Goal: Task Accomplishment & Management: Complete application form

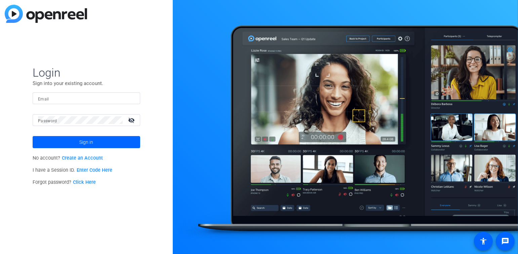
click at [67, 97] on input "Email" at bounding box center [86, 99] width 97 height 8
type input "[PERSON_NAME][EMAIL_ADDRESS][PERSON_NAME][DOMAIN_NAME]"
click at [33, 136] on button "Sign in" at bounding box center [87, 142] width 108 height 12
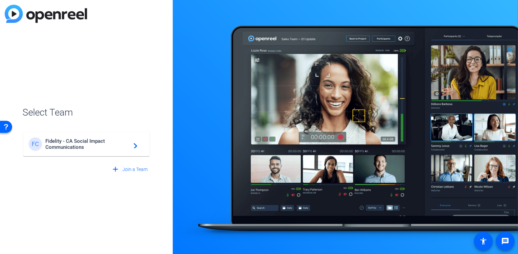
click at [93, 140] on span "Fidelity - CA Social Impact Communications" at bounding box center [87, 144] width 84 height 12
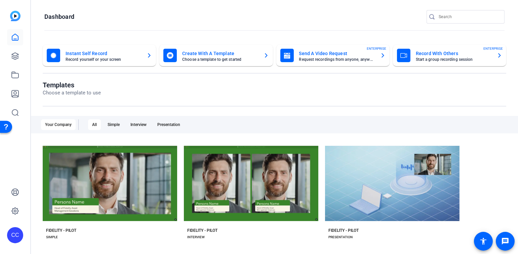
click at [306, 53] on mat-card-title "Send A Video Request" at bounding box center [337, 53] width 76 height 8
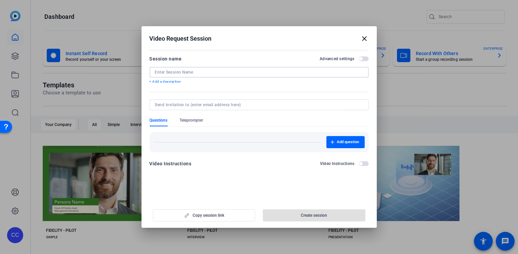
click at [184, 73] on input at bounding box center [259, 72] width 209 height 5
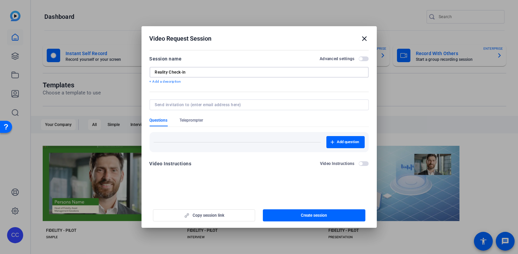
type input "Reality Check-in"
click at [173, 104] on input at bounding box center [258, 104] width 206 height 5
click at [171, 105] on input at bounding box center [258, 104] width 206 height 5
click at [157, 104] on input at bounding box center [258, 104] width 206 height 5
type input "[PERSON_NAME][EMAIL_ADDRESS][PERSON_NAME][DOMAIN_NAME]"
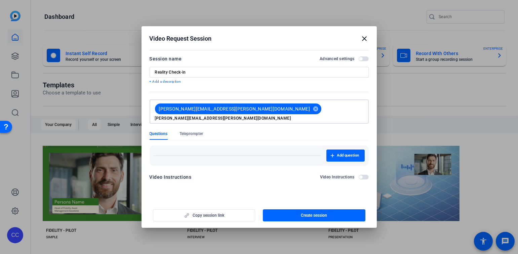
type input "[PERSON_NAME][EMAIL_ADDRESS][PERSON_NAME][DOMAIN_NAME]"
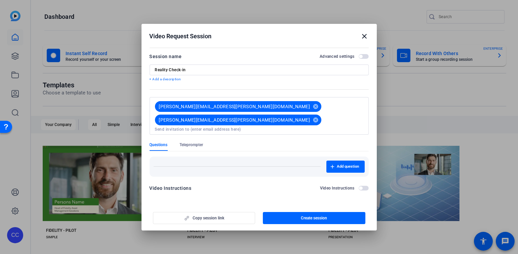
click at [240, 180] on mat-dialog-content "Session name Advanced settings Reality Check-in + Add a description [PERSON_NAM…" at bounding box center [260, 125] width 236 height 158
click at [344, 164] on span "Add question" at bounding box center [348, 166] width 22 height 5
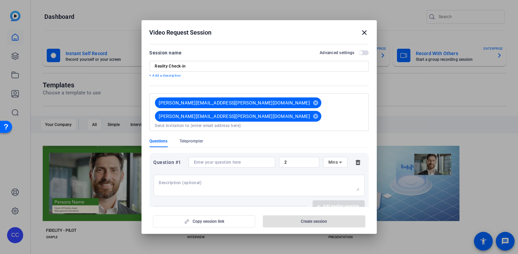
click at [202, 160] on input at bounding box center [232, 162] width 76 height 5
click at [210, 160] on input at bounding box center [232, 162] width 76 height 5
paste input "What motivated you to participate in Reality Check-Ins?"
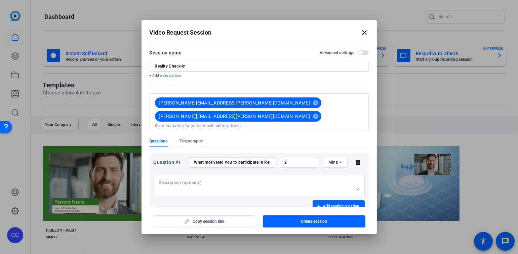
scroll to position [0, 33]
type input "What motivated you to participate in Reality Check-Ins?"
click at [328, 204] on span "Add another question" at bounding box center [342, 206] width 36 height 5
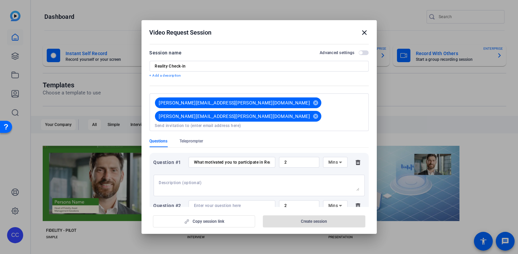
click at [205, 203] on input at bounding box center [232, 205] width 76 height 5
paste input "How did the format (timing, length, structure) work for you?"
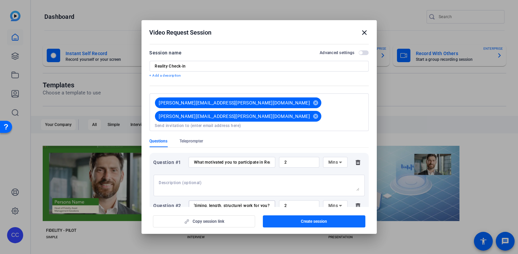
type input "How did the format (timing, length, structure) work for you?"
click at [314, 223] on span "Create session" at bounding box center [314, 221] width 26 height 5
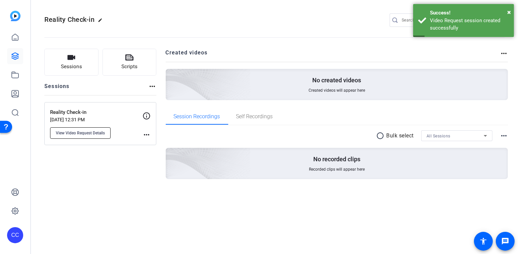
click at [83, 133] on span "View Video Request Details" at bounding box center [80, 133] width 49 height 5
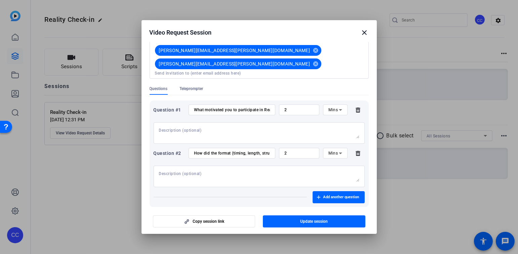
scroll to position [55, 0]
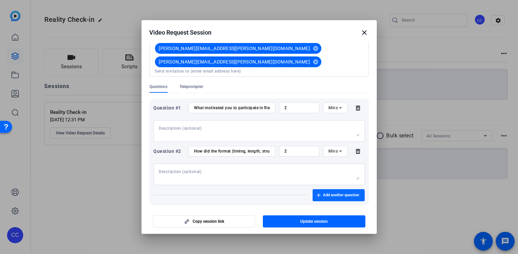
click at [338, 187] on span "button" at bounding box center [339, 195] width 52 height 16
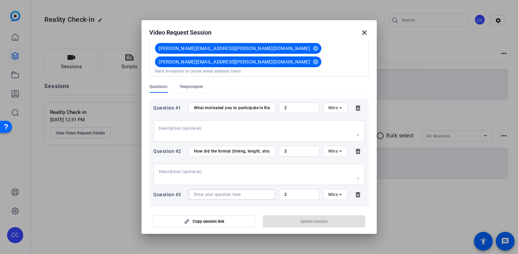
click at [197, 192] on input at bounding box center [232, 194] width 76 height 5
paste input "How would you describe Reality Check-In sessions?"
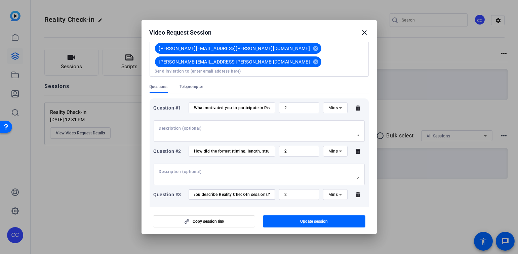
type input "How would you describe Reality Check-In sessions?"
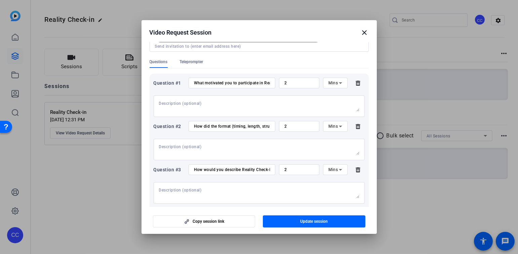
scroll to position [104, 0]
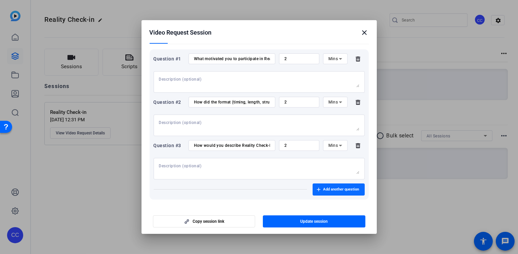
click at [328, 187] on span "Add another question" at bounding box center [342, 189] width 36 height 5
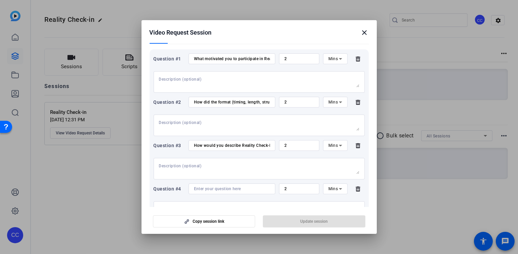
click at [207, 186] on input at bounding box center [232, 188] width 76 height 5
paste input "What parts of the sessions kept you most engaged?"
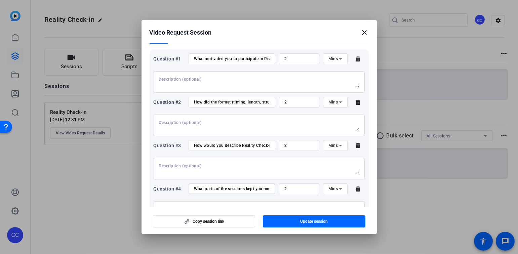
scroll to position [0, 26]
type input "What parts of the sessions kept you most engaged?"
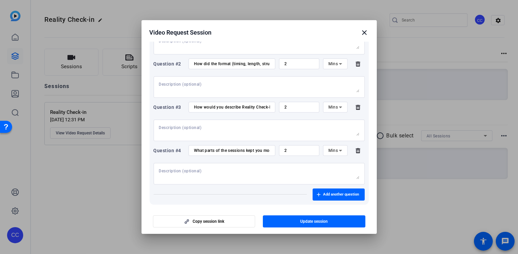
scroll to position [147, 0]
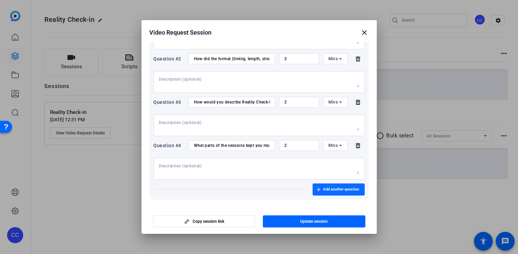
click at [327, 187] on span "Add another question" at bounding box center [342, 189] width 36 height 5
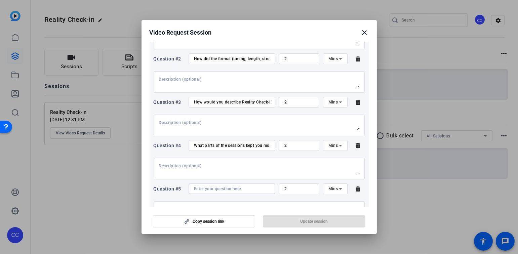
click at [199, 186] on input at bounding box center [232, 188] width 76 height 5
paste input "What’s one “reality check” you experienced that shifted your perspective?"
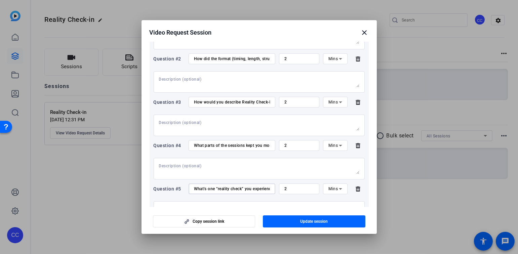
scroll to position [0, 67]
type input "What’s one “reality check” you experienced that shifted your perspective?"
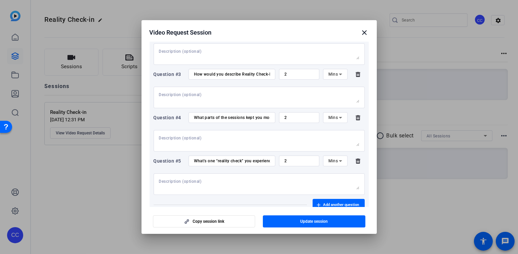
scroll to position [190, 0]
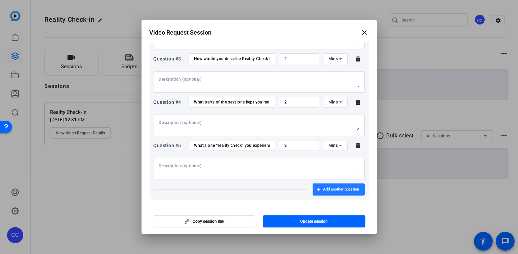
click at [336, 182] on span "button" at bounding box center [339, 190] width 52 height 16
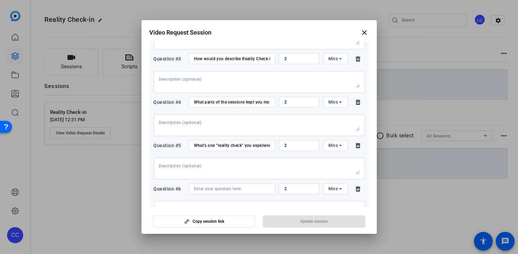
click at [200, 186] on input at bounding box center [232, 188] width 76 height 5
paste input "Did the Check-Ins help you feel more connected to other scholars? How so?"
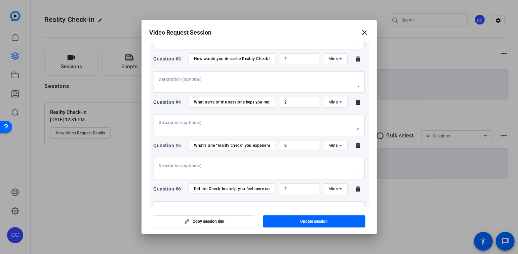
scroll to position [0, 71]
type input "Did the Check-Ins help you feel more connected to other scholars? How so?"
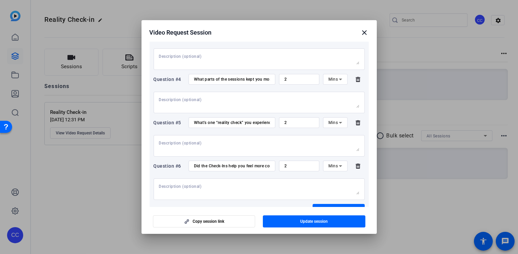
scroll to position [234, 0]
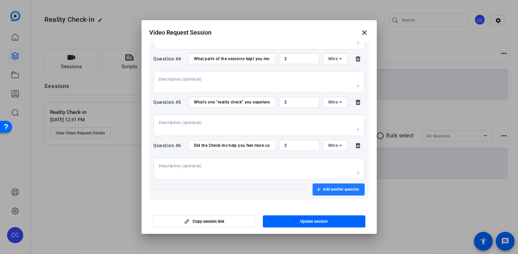
click at [333, 187] on span "Add another question" at bounding box center [342, 189] width 36 height 5
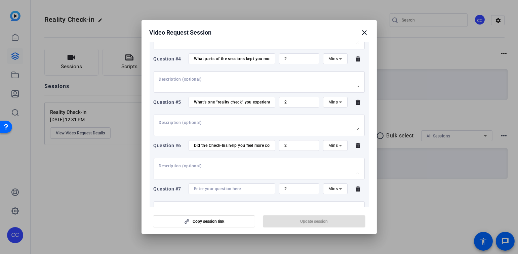
click at [201, 186] on input at bounding box center [232, 188] width 76 height 5
paste input "Have you applied any strategies, lessons, or insights from the Check-Ins to you…"
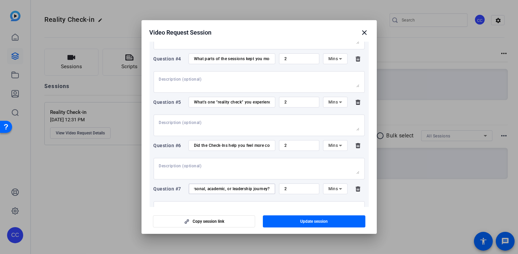
type input "Have you applied any strategies, lessons, or insights from the Check-Ins to you…"
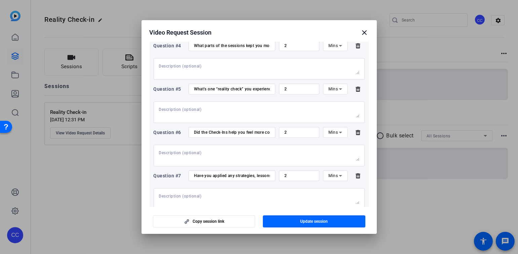
scroll to position [278, 0]
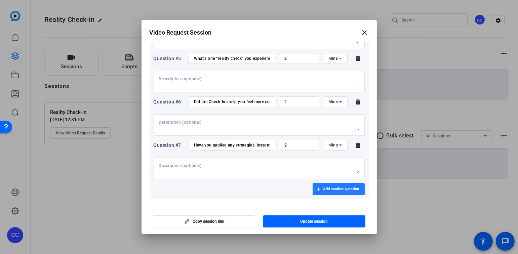
click at [338, 181] on span "button" at bounding box center [339, 189] width 52 height 16
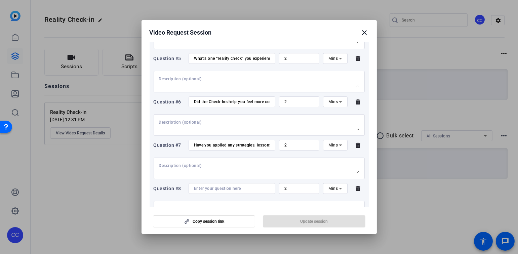
click at [228, 186] on input at bounding box center [232, 188] width 76 height 5
paste input "How do you see your role as a Champion shaping the energy or outcomes of Realit…"
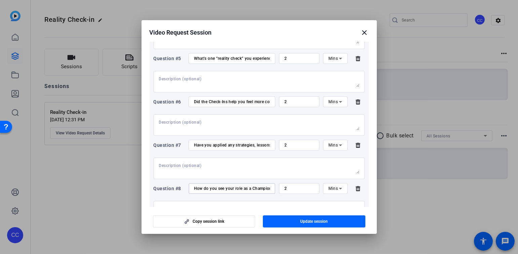
scroll to position [0, 109]
type input "How do you see your role as a Champion shaping the energy or outcomes of Realit…"
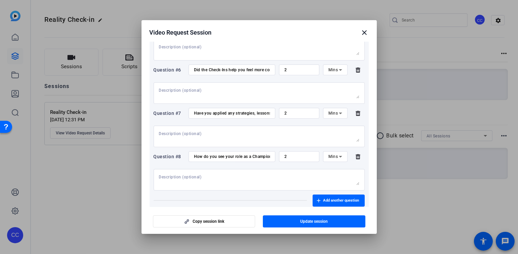
scroll to position [321, 0]
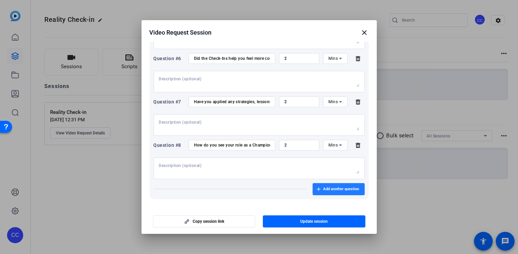
click at [335, 187] on span "Add another question" at bounding box center [342, 189] width 36 height 5
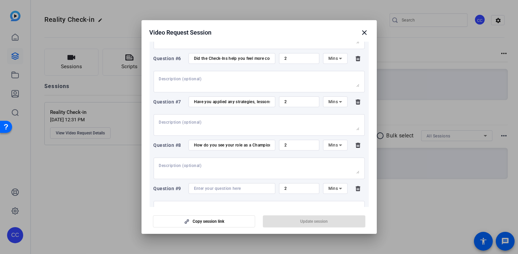
click at [202, 186] on input at bounding box center [232, 188] width 76 height 5
paste input "Were there moments where you felt your leadership made a difference in the grou…"
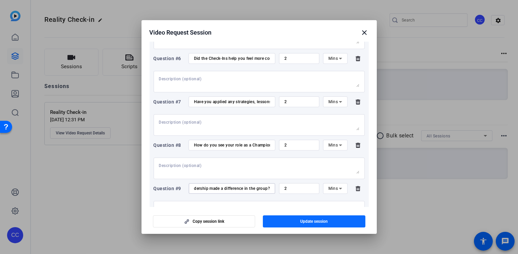
type input "Were there moments where you felt your leadership made a difference in the grou…"
click at [317, 222] on span "Update session" at bounding box center [314, 221] width 28 height 5
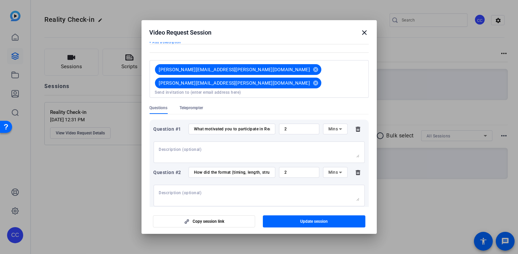
scroll to position [56, 0]
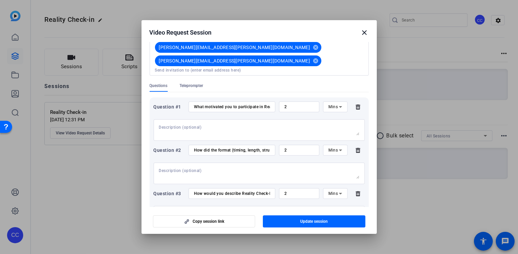
click at [356, 105] on icon at bounding box center [358, 107] width 4 height 5
click at [356, 148] on icon at bounding box center [358, 150] width 4 height 5
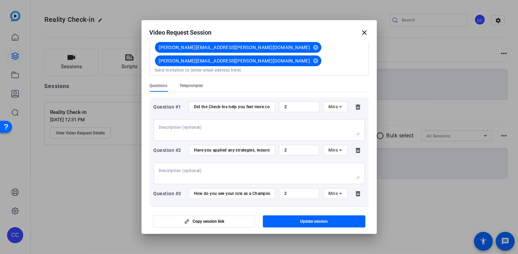
click at [356, 104] on icon at bounding box center [358, 106] width 13 height 5
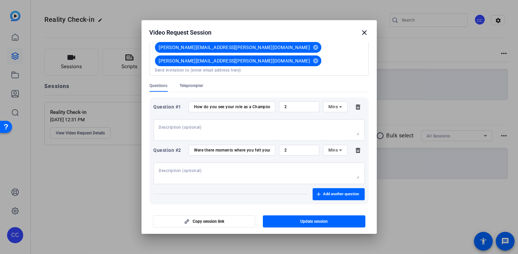
click at [356, 104] on icon at bounding box center [358, 106] width 13 height 5
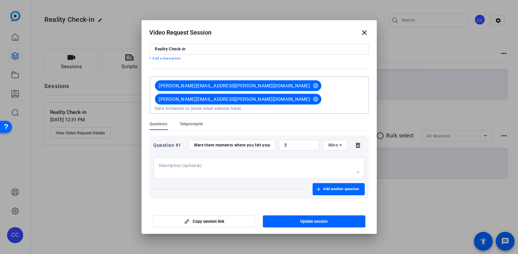
click at [356, 106] on input at bounding box center [259, 108] width 209 height 5
click at [387, 85] on div at bounding box center [259, 127] width 518 height 254
click at [356, 143] on icon at bounding box center [358, 145] width 4 height 5
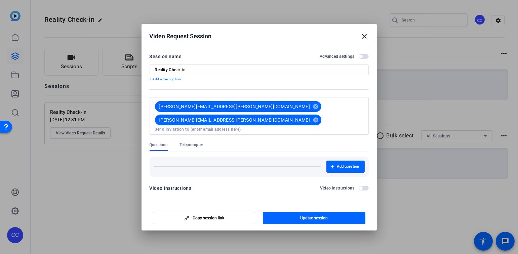
click at [172, 81] on p "+ Add a description" at bounding box center [259, 79] width 219 height 5
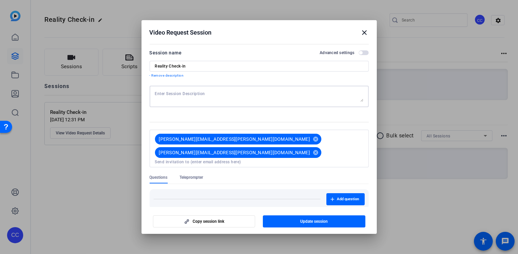
click at [183, 93] on textarea at bounding box center [259, 96] width 209 height 11
click at [327, 96] on textarea "Help us to promote to scholars the Reality check-in event happening in November!" at bounding box center [259, 96] width 209 height 11
paste textarea "What motivated you to participate in Reality Check-Ins? How did the format (tim…"
drag, startPoint x: 154, startPoint y: 93, endPoint x: 174, endPoint y: 95, distance: 19.6
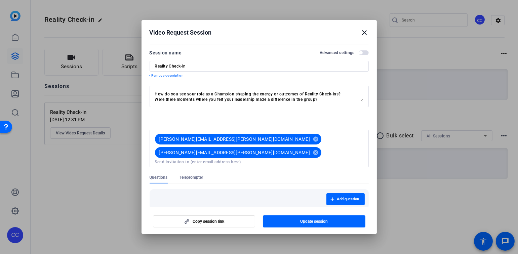
click at [174, 95] on div "Help us to promote to scholars the Reality check-in event happening in November…" at bounding box center [259, 97] width 219 height 22
drag, startPoint x: 155, startPoint y: 93, endPoint x: 334, endPoint y: 111, distance: 179.5
click at [334, 111] on mat-form-field "Help us to promote to scholars the Reality check-in event happening in November…" at bounding box center [259, 100] width 219 height 29
click at [330, 101] on textarea "Help us to promote to scholars the Reality check-in event happening in November…" at bounding box center [259, 96] width 209 height 11
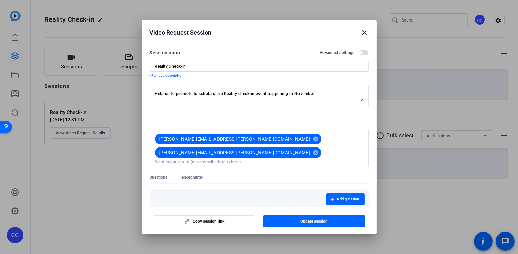
click at [324, 94] on textarea "Help us to promote to scholars the Reality check-in event happening in November…" at bounding box center [259, 96] width 209 height 11
drag, startPoint x: 317, startPoint y: 92, endPoint x: 324, endPoint y: 112, distance: 21.4
click at [324, 112] on mat-form-field "Help us to promote to scholars the Reality check-in event happening in November…" at bounding box center [259, 100] width 219 height 29
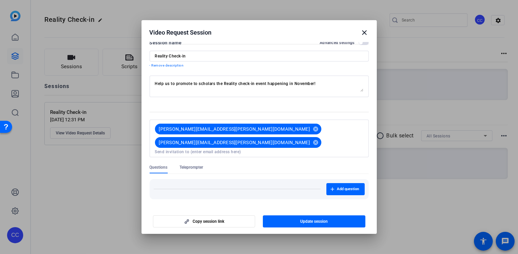
click at [359, 209] on span "button" at bounding box center [360, 210] width 3 height 3
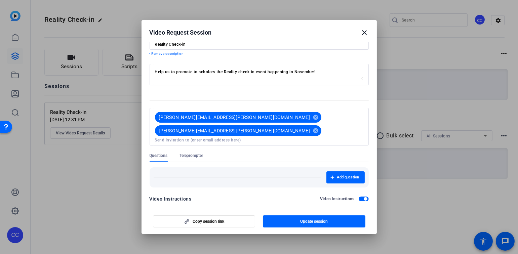
scroll to position [0, 0]
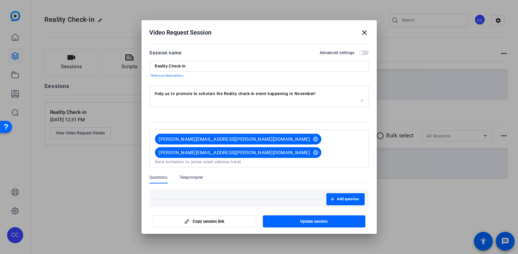
click at [326, 92] on textarea "Help us to promote to scholars the Reality check-in event happening in November!" at bounding box center [259, 96] width 209 height 11
paste textarea "I am placing a list of questions below What motivated you to participate in Rea…"
click at [321, 93] on textarea "Help us to promote to scholars the Reality check-in event happening in November…" at bounding box center [259, 96] width 209 height 11
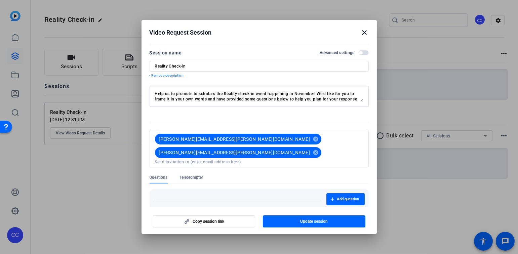
scroll to position [5, 0]
type textarea "Help us to promote to scholars the Reality check-in event happening in November…"
click at [347, 197] on span "Add question" at bounding box center [348, 199] width 22 height 5
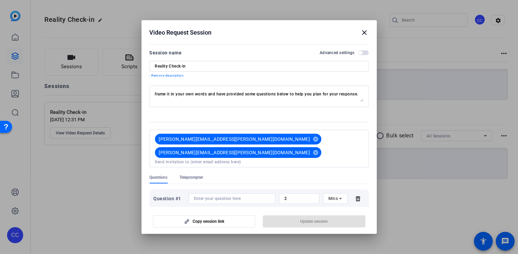
click at [207, 196] on input at bounding box center [232, 198] width 76 height 5
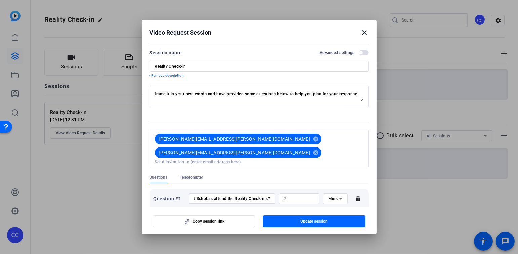
scroll to position [185, 0]
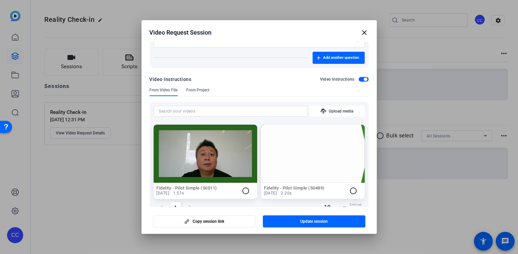
type input "Why should Scholars attend the Reality Check-ins?"
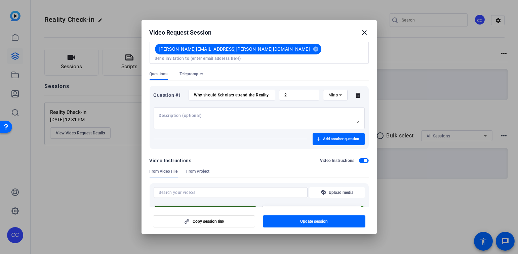
scroll to position [98, 0]
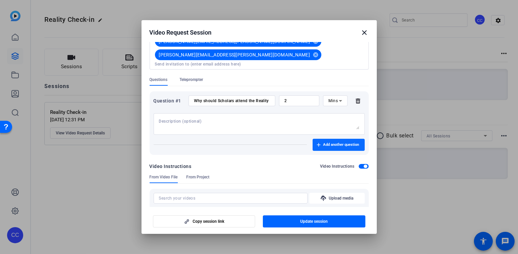
click at [333, 142] on span "Add another question" at bounding box center [342, 144] width 36 height 5
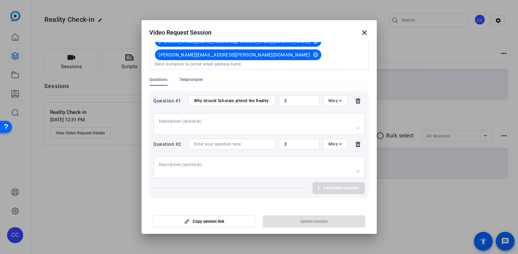
click at [200, 142] on input at bounding box center [232, 144] width 76 height 5
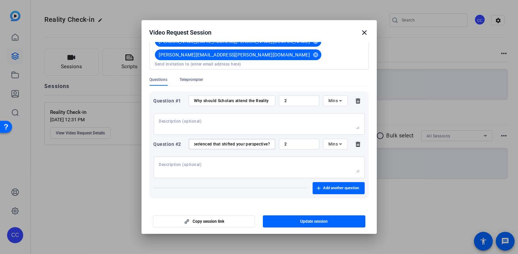
scroll to position [0, 66]
type input "What's one "reality check" you experienced that shifted your perspective?"
click at [196, 162] on textarea at bounding box center [259, 167] width 201 height 11
click at [167, 119] on textarea at bounding box center [259, 124] width 201 height 11
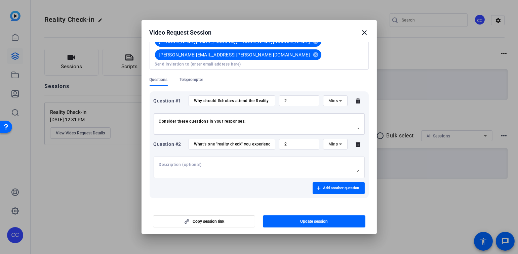
paste textarea "What motivated you to participate in Reality Check-Ins? How did the format (tim…"
drag, startPoint x: 248, startPoint y: 102, endPoint x: 266, endPoint y: 86, distance: 24.3
click at [248, 119] on textarea "Consider these questions in your responses: What motivated you to participate i…" at bounding box center [259, 124] width 201 height 11
click at [355, 119] on textarea "Consider these questions in your responses: - What motivated you to participate…" at bounding box center [259, 124] width 201 height 11
drag, startPoint x: 163, startPoint y: 107, endPoint x: 206, endPoint y: 103, distance: 42.9
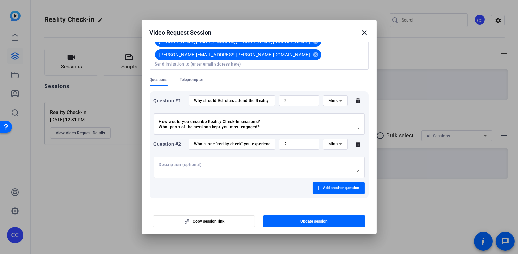
click at [213, 119] on textarea "Consider these questions in your responses: - What motivated you to participate…" at bounding box center [259, 124] width 201 height 11
click at [162, 119] on textarea "Consider these questions in your responses: - What motivated you to participate…" at bounding box center [259, 124] width 201 height 11
click at [160, 119] on textarea "Consider these questions in your responses: - What motivated you to participate…" at bounding box center [259, 124] width 201 height 11
click at [159, 119] on textarea "Consider these questions in your responses: - What motivated you to participate…" at bounding box center [259, 124] width 201 height 11
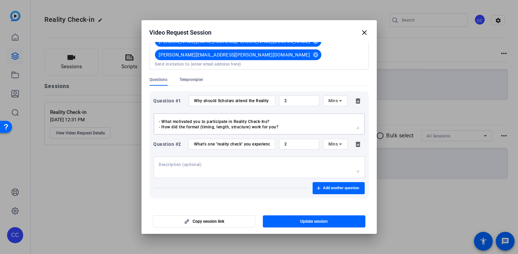
scroll to position [0, 0]
drag, startPoint x: 187, startPoint y: 147, endPoint x: 175, endPoint y: 149, distance: 11.9
click at [186, 162] on textarea at bounding box center [259, 167] width 201 height 11
click at [289, 119] on textarea "Consider these questions in your responses: - What motivated you to participate…" at bounding box center [259, 124] width 201 height 11
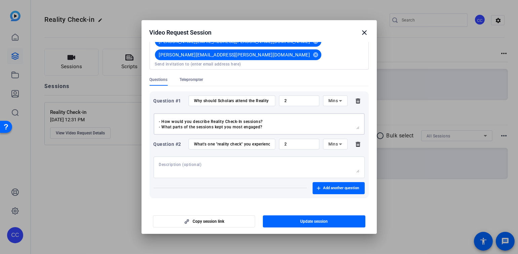
click at [275, 119] on textarea "Consider these questions in your responses: - What motivated you to participate…" at bounding box center [259, 124] width 201 height 11
paste textarea "Did the Check-Ins help you feel more connected to other scholars? How so?"
type textarea "Consider these questions in your responses: - What motivated you to participate…"
click at [169, 162] on textarea at bounding box center [259, 167] width 201 height 11
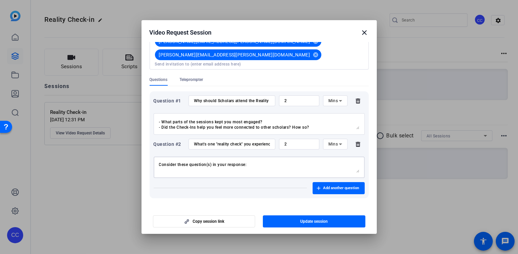
scroll to position [0, 0]
paste textarea "Have you applied any strategies, lessons, or insights from the Check-Ins to you…"
type textarea "Consider these question(s) in your response: - Have you applied any strategies,…"
click at [330, 186] on span "Add another question" at bounding box center [342, 188] width 36 height 5
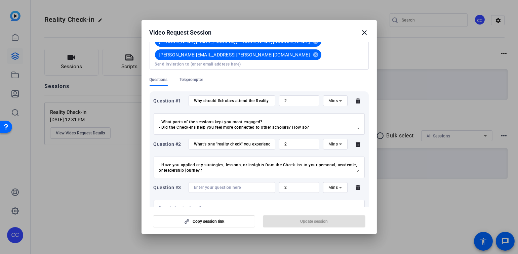
click at [211, 185] on input at bounding box center [232, 187] width 76 height 5
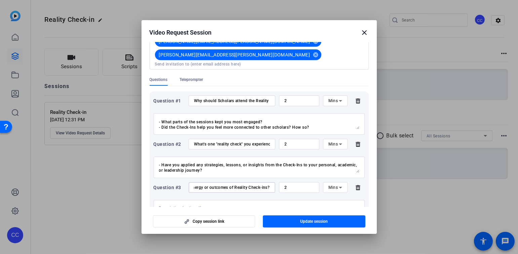
scroll to position [0, 111]
type input "How doe you see your role as a Champion shaping the energy or outcomes of Reali…"
click at [184, 206] on textarea at bounding box center [259, 211] width 201 height 11
paste textarea "How do you see your role as a Champion shaping the energy or outcomes of Realit…"
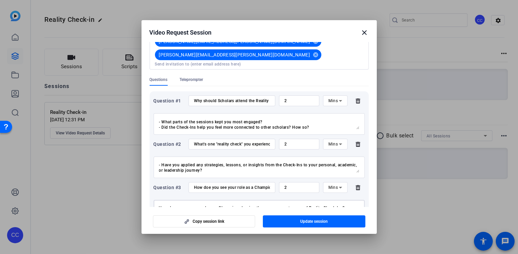
drag, startPoint x: 353, startPoint y: 189, endPoint x: 156, endPoint y: 181, distance: 197.0
click at [156, 200] on div "How do you see your role as a Champion shaping the energy or outcomes of Realit…" at bounding box center [259, 211] width 211 height 22
type textarea "Were there moments where you felt your leadership made a difference in the grou…"
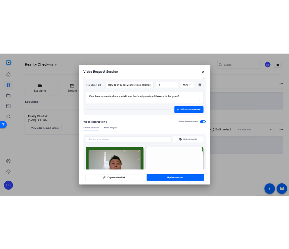
scroll to position [272, 0]
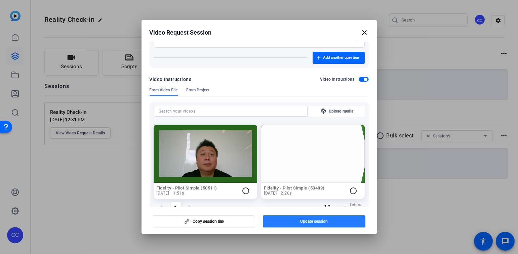
click at [310, 222] on span "Update session" at bounding box center [314, 221] width 28 height 5
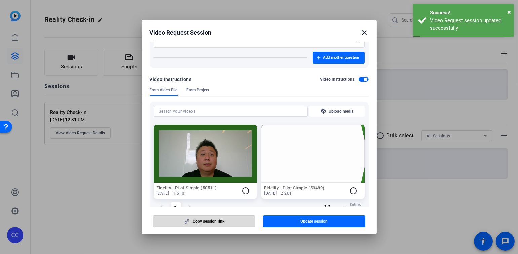
click at [212, 218] on span "button" at bounding box center [204, 222] width 102 height 16
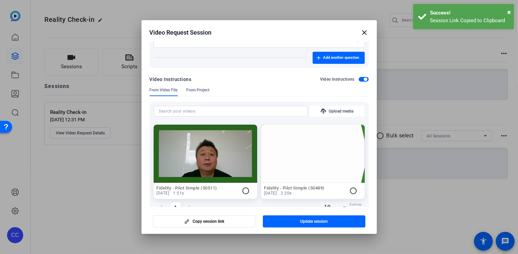
click at [364, 32] on mat-icon "close" at bounding box center [365, 33] width 8 height 8
